Goal: Task Accomplishment & Management: Manage account settings

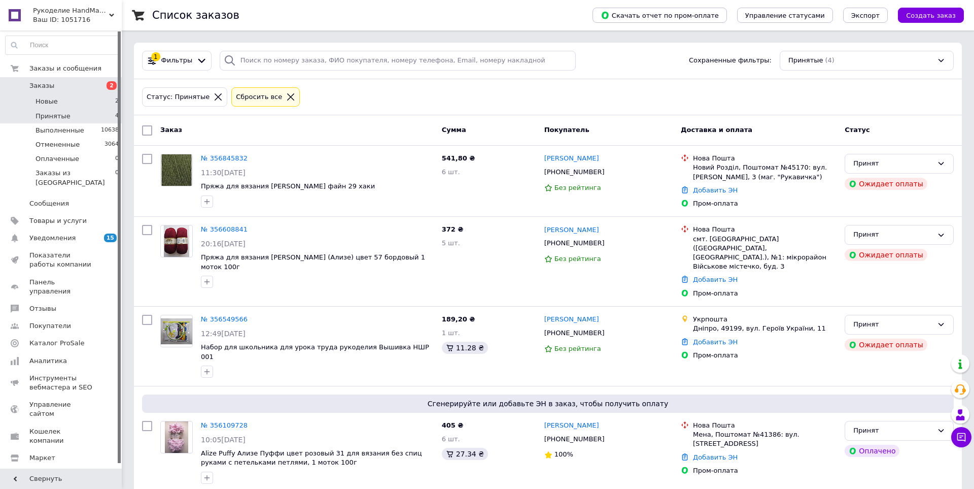
drag, startPoint x: 68, startPoint y: 100, endPoint x: 71, endPoint y: 106, distance: 5.9
click at [67, 100] on li "Новые 2" at bounding box center [62, 101] width 125 height 14
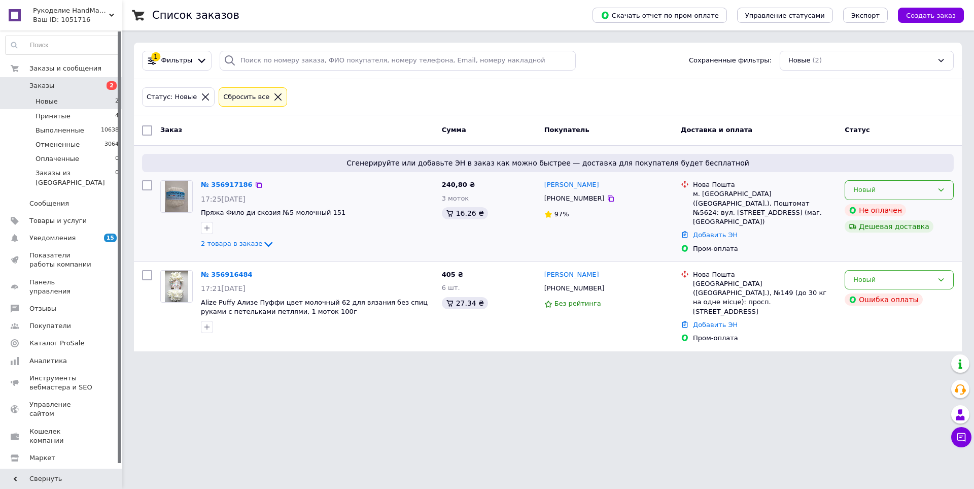
click at [942, 187] on icon at bounding box center [941, 190] width 8 height 8
click at [923, 207] on li "Принят" at bounding box center [899, 211] width 108 height 19
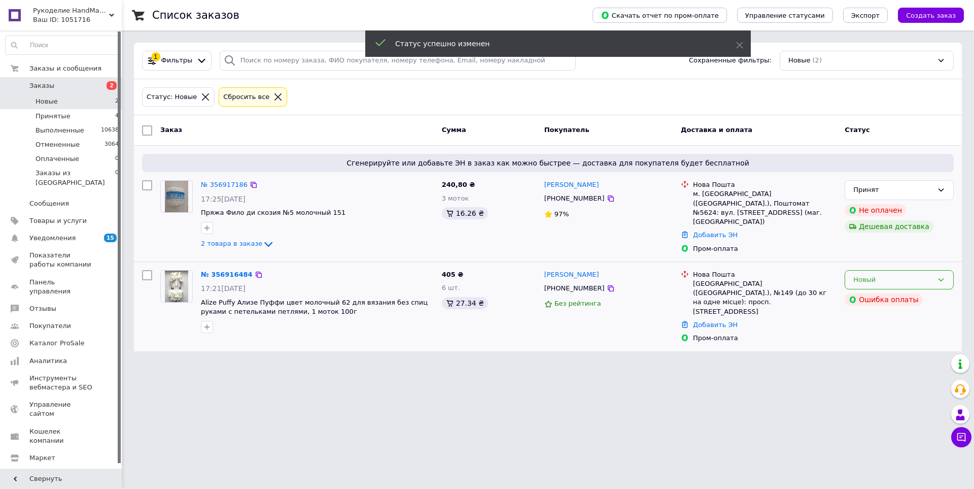
click at [915, 279] on div "Новый" at bounding box center [893, 279] width 80 height 11
click at [913, 297] on li "Принят" at bounding box center [899, 300] width 108 height 19
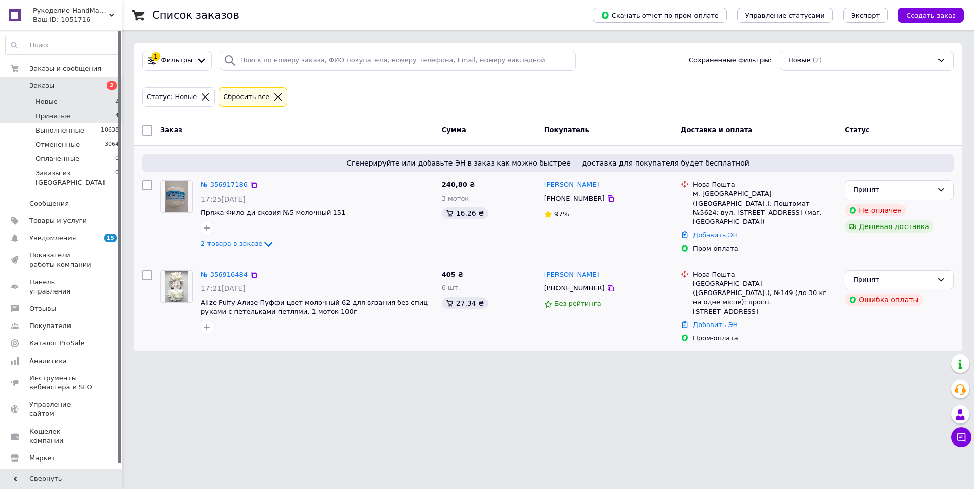
click at [53, 118] on span "Принятые" at bounding box center [53, 116] width 35 height 9
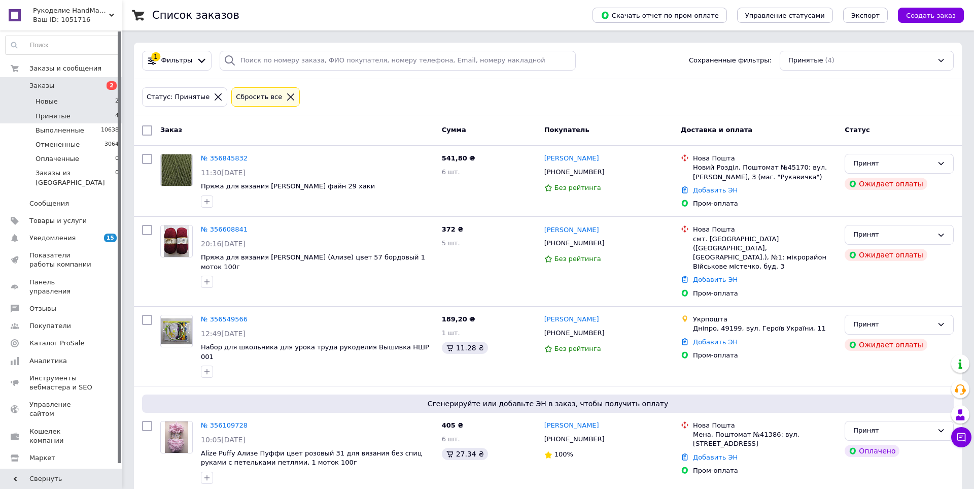
click at [83, 102] on li "Новые 2" at bounding box center [62, 101] width 125 height 14
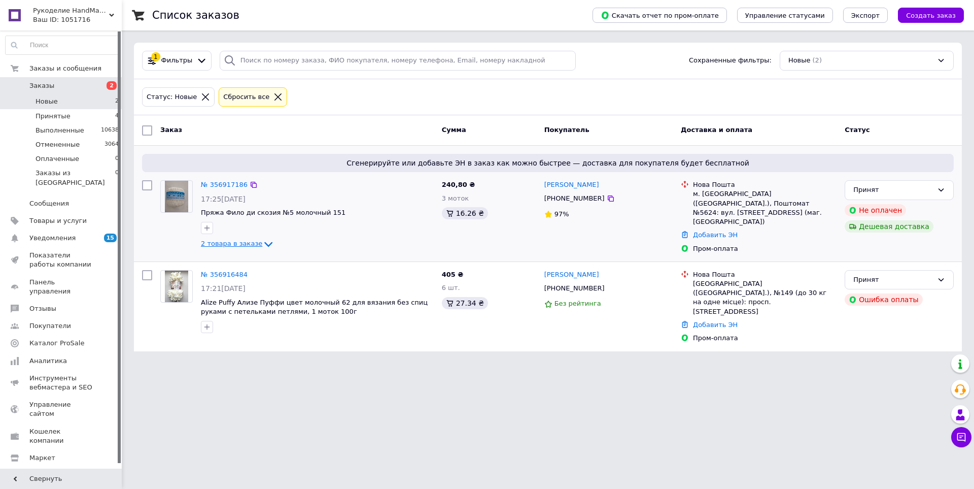
click at [262, 244] on icon at bounding box center [268, 244] width 12 height 12
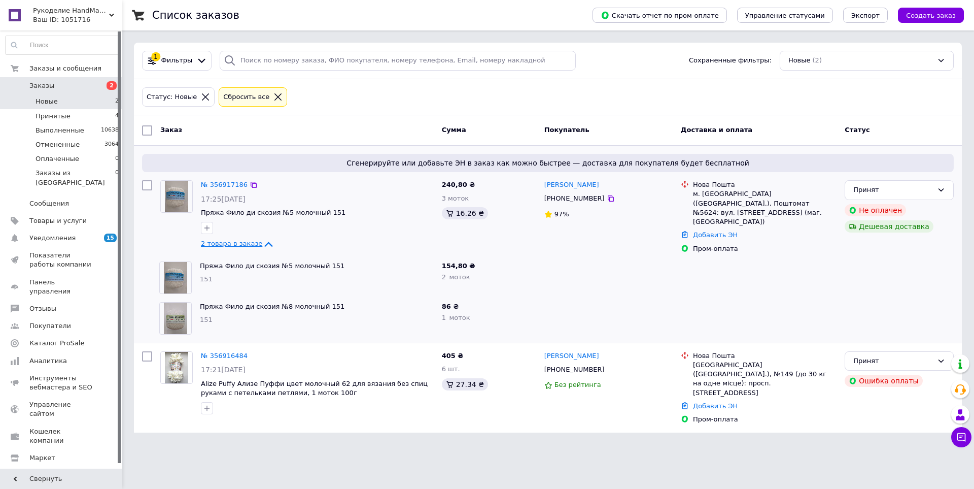
click at [262, 245] on icon at bounding box center [268, 244] width 12 height 12
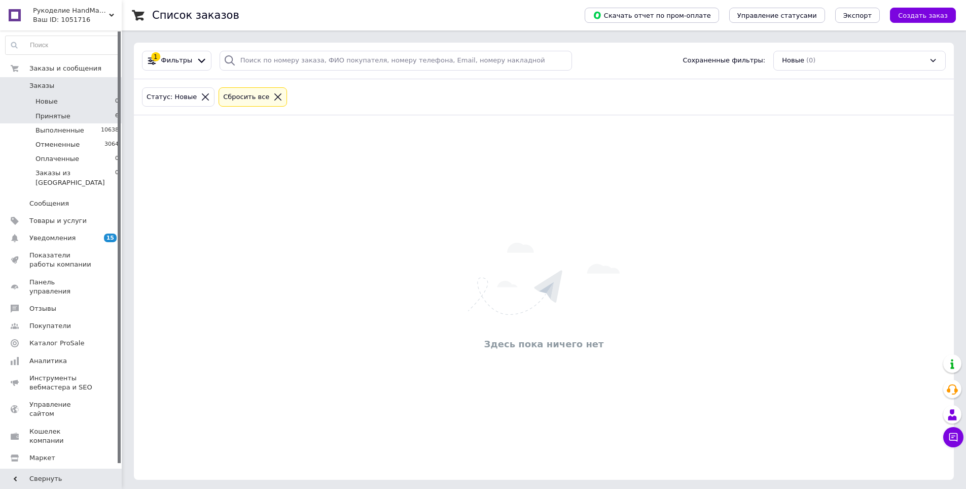
click at [54, 122] on li "Принятые 6" at bounding box center [62, 116] width 125 height 14
